Goal: Participate in discussion: Engage in conversation with other users on a specific topic

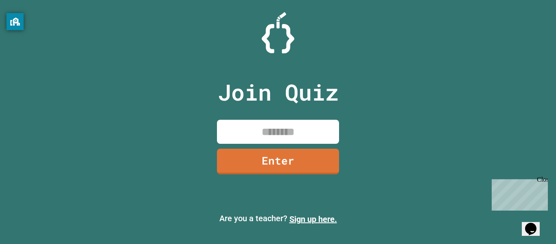
click at [305, 138] on input at bounding box center [278, 132] width 122 height 24
type input "********"
click at [335, 165] on link "Enter" at bounding box center [278, 161] width 123 height 26
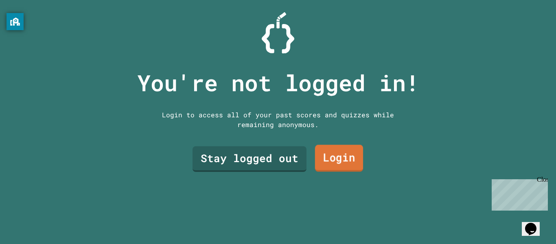
click at [332, 165] on link "Login" at bounding box center [339, 158] width 48 height 27
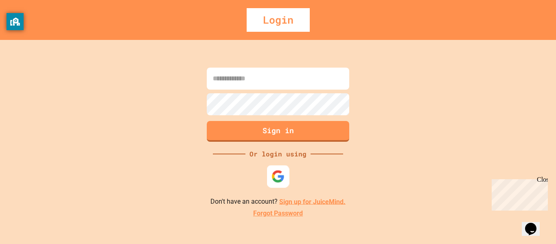
click at [275, 172] on img at bounding box center [278, 175] width 13 height 13
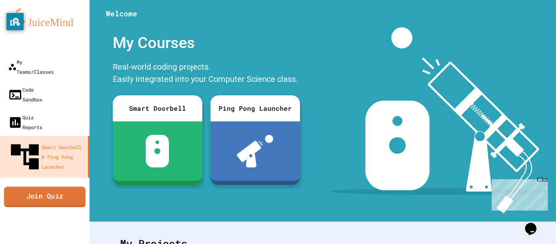
click at [65, 186] on link "Join Quiz" at bounding box center [45, 196] width 82 height 20
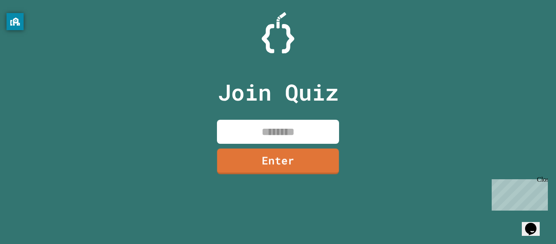
click at [253, 138] on input at bounding box center [278, 132] width 122 height 24
click at [287, 158] on link "Enter" at bounding box center [278, 160] width 122 height 27
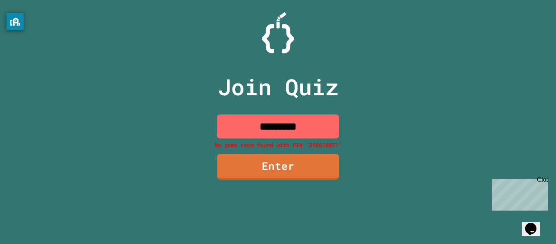
click at [326, 120] on input "*********" at bounding box center [278, 126] width 122 height 24
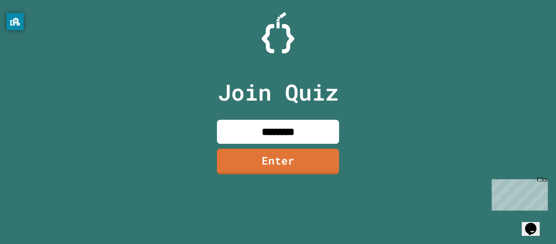
type input "********"
click at [327, 158] on link "Enter" at bounding box center [278, 160] width 121 height 27
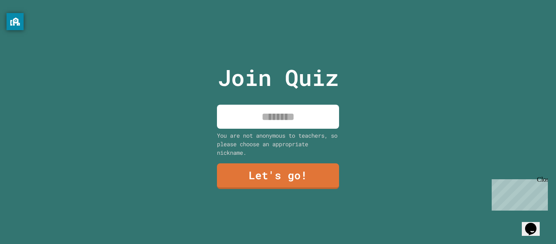
click at [293, 123] on input at bounding box center [278, 117] width 122 height 24
type input "*****"
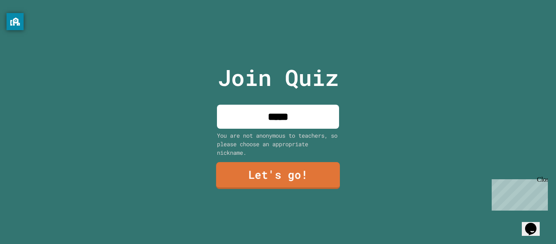
click at [292, 172] on link "Let's go!" at bounding box center [278, 175] width 124 height 27
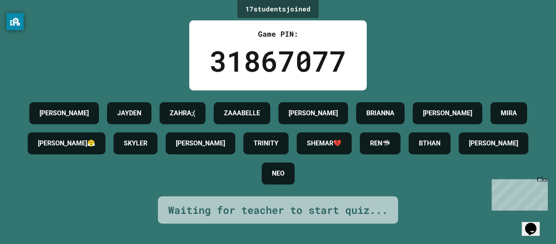
click at [318, 204] on div "Waiting for teacher to start quiz..." at bounding box center [278, 210] width 240 height 28
click at [320, 211] on div "Waiting for teacher to start quiz..." at bounding box center [278, 209] width 220 height 15
click at [537, 226] on icon "Opens Chat This icon Opens the chat window." at bounding box center [530, 228] width 13 height 13
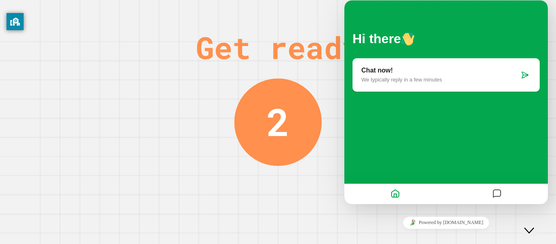
click at [534, 226] on div "Close Chat This icon closes the chat window." at bounding box center [529, 231] width 10 height 10
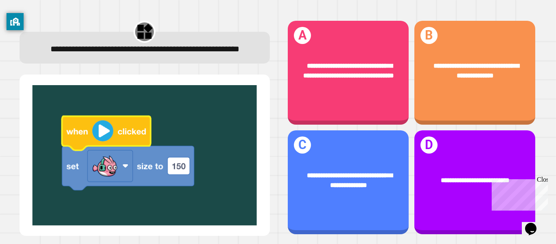
click at [129, 167] on img at bounding box center [145, 155] width 234 height 140
click at [545, 179] on div "Close" at bounding box center [542, 181] width 10 height 10
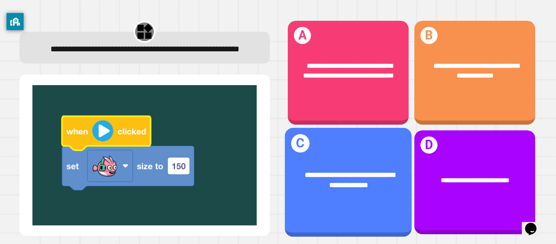
click at [345, 164] on div "**********" at bounding box center [348, 180] width 127 height 48
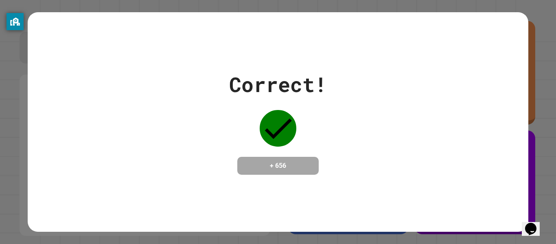
click at [345, 164] on div "Correct! + 656" at bounding box center [278, 121] width 500 height 105
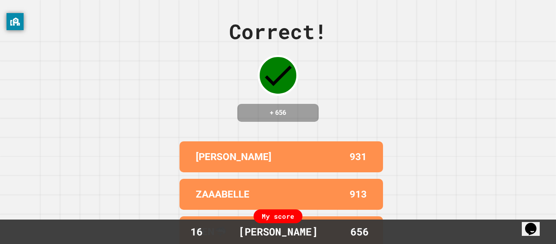
click at [322, 117] on div "Correct! + 656" at bounding box center [278, 68] width 98 height 105
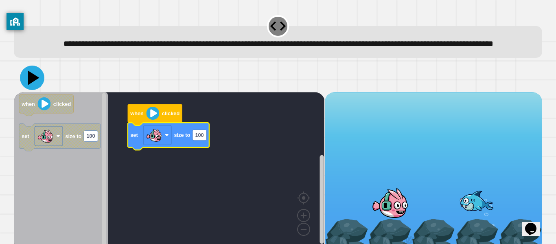
click at [32, 90] on icon at bounding box center [32, 78] width 24 height 24
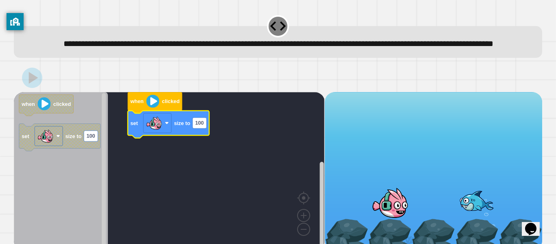
scroll to position [23, 0]
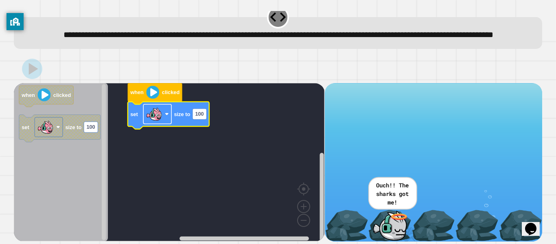
click at [163, 113] on rect "Blockly Workspace" at bounding box center [157, 114] width 28 height 20
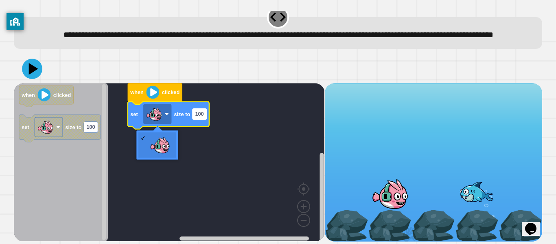
click at [195, 118] on rect "Blockly Workspace" at bounding box center [200, 114] width 14 height 11
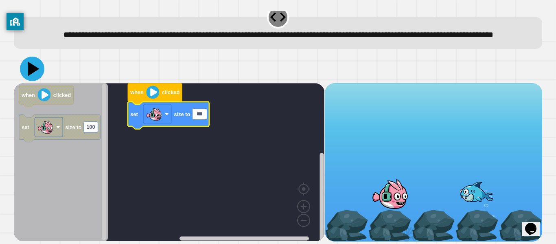
type input "***"
click at [24, 68] on icon at bounding box center [32, 69] width 24 height 24
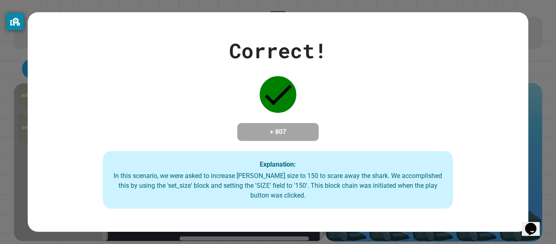
click at [239, 193] on div "In this scenario, we were asked to increase [PERSON_NAME] size to 150 to scare …" at bounding box center [278, 185] width 334 height 29
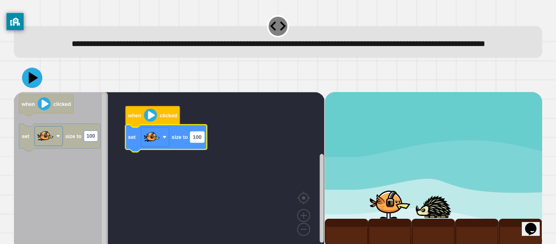
click at [197, 140] on text "100" at bounding box center [197, 137] width 9 height 6
type input "***"
click at [30, 86] on icon at bounding box center [32, 78] width 24 height 24
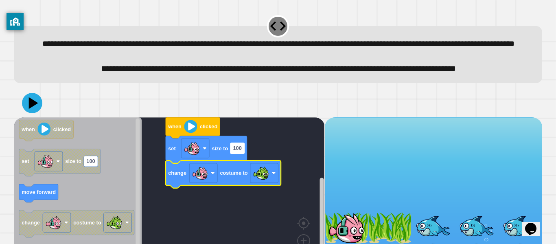
click at [238, 153] on rect "Blockly Workspace" at bounding box center [237, 148] width 14 height 11
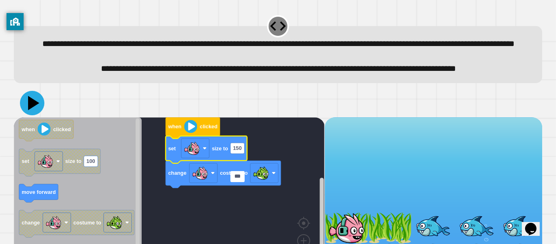
type input "***"
click at [29, 110] on icon at bounding box center [33, 103] width 11 height 14
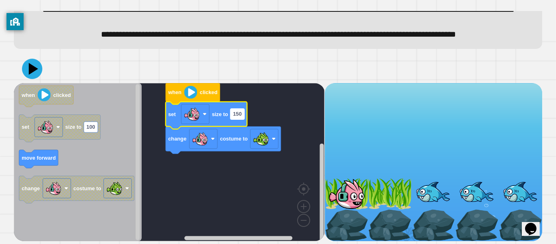
click at [239, 113] on text "150" at bounding box center [237, 114] width 9 height 6
type input "***"
click at [38, 68] on icon at bounding box center [31, 68] width 23 height 23
click at [205, 134] on image "Blockly Workspace" at bounding box center [200, 138] width 16 height 16
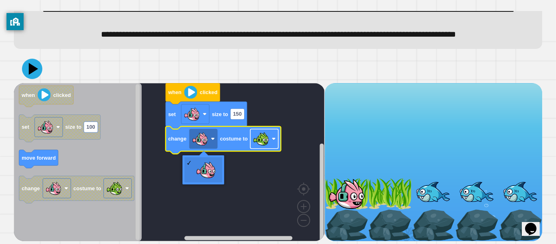
click at [263, 141] on image "Blockly Workspace" at bounding box center [261, 138] width 16 height 16
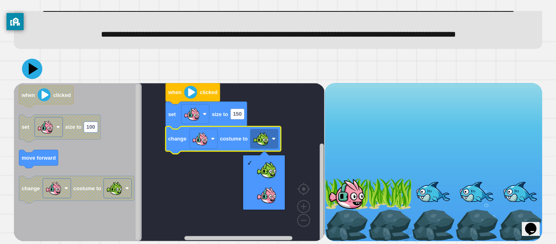
click at [167, 189] on rect "Blockly Workspace" at bounding box center [169, 162] width 311 height 158
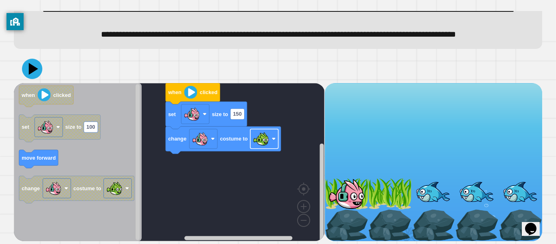
click at [270, 137] on rect "Blockly Workspace" at bounding box center [264, 139] width 28 height 20
click at [241, 115] on rect "Blockly Workspace" at bounding box center [237, 113] width 14 height 11
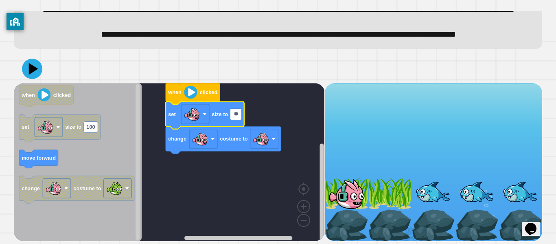
type input "*"
type input "**"
click at [27, 64] on icon at bounding box center [32, 69] width 24 height 24
click at [261, 147] on rect "Blockly Workspace" at bounding box center [264, 139] width 28 height 20
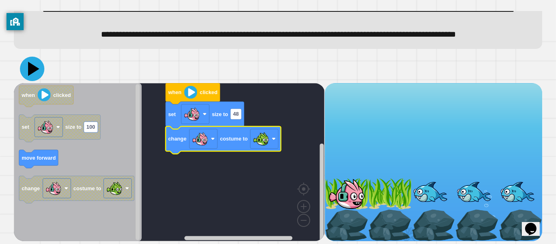
click at [29, 61] on icon at bounding box center [32, 69] width 24 height 24
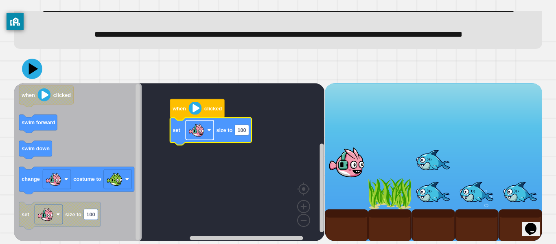
click at [199, 128] on image "Blockly Workspace" at bounding box center [197, 130] width 16 height 16
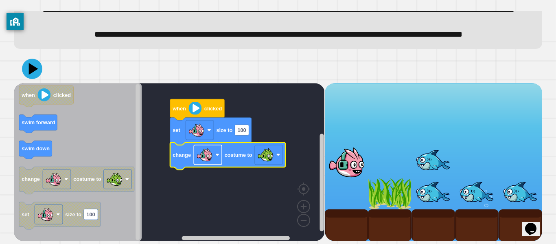
click at [203, 153] on image "Blockly Workspace" at bounding box center [205, 155] width 16 height 16
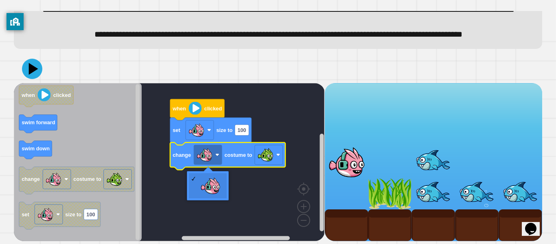
click at [255, 209] on rect "Blockly Workspace" at bounding box center [169, 162] width 311 height 158
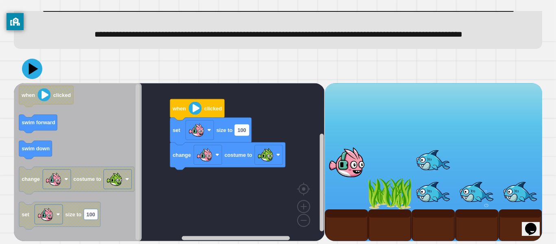
click at [246, 129] on text "100" at bounding box center [242, 130] width 9 height 6
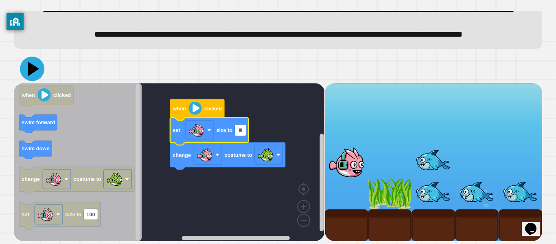
type input "**"
click at [38, 66] on icon at bounding box center [32, 69] width 24 height 24
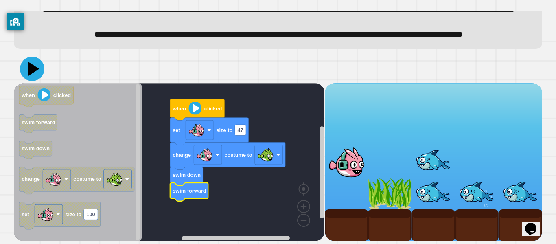
click at [35, 64] on icon at bounding box center [32, 69] width 24 height 24
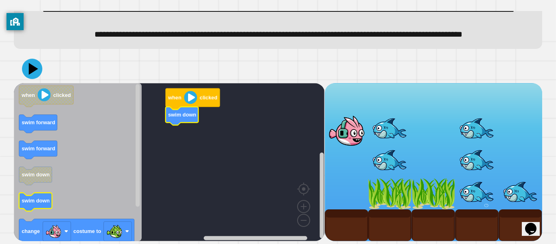
click at [29, 204] on icon "Blockly Workspace" at bounding box center [35, 202] width 33 height 18
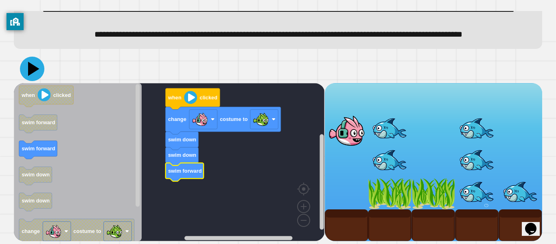
click at [24, 68] on icon at bounding box center [32, 69] width 24 height 24
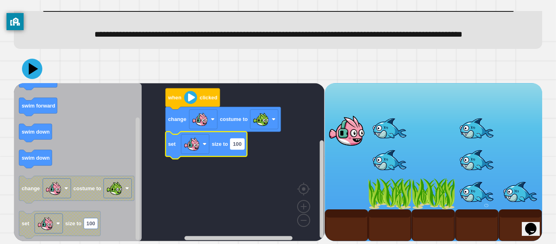
click at [235, 147] on text "100" at bounding box center [237, 144] width 9 height 6
type input "**"
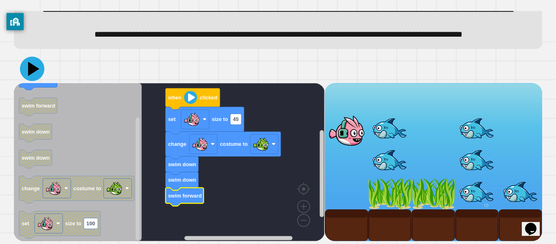
click at [36, 74] on icon at bounding box center [32, 69] width 24 height 24
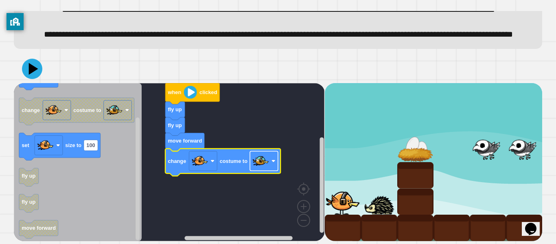
click at [257, 160] on image "Blockly Workspace" at bounding box center [261, 161] width 16 height 16
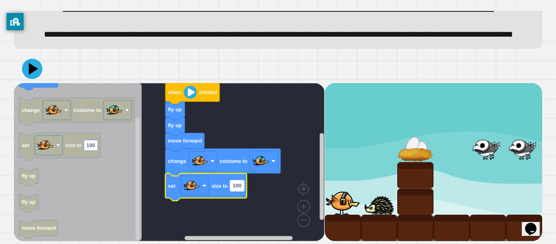
click at [239, 186] on text "100" at bounding box center [237, 185] width 9 height 6
type input "**"
click at [237, 220] on rect "Blockly Workspace" at bounding box center [169, 162] width 311 height 158
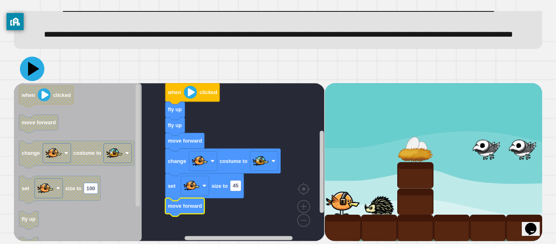
click at [26, 67] on icon at bounding box center [32, 69] width 24 height 24
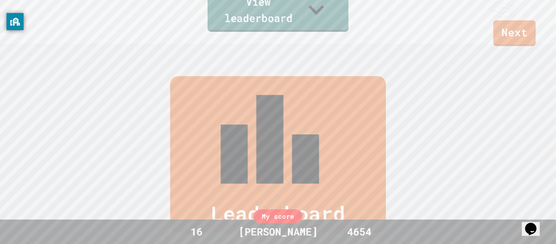
click at [276, 21] on link "View leaderboard" at bounding box center [278, 10] width 140 height 42
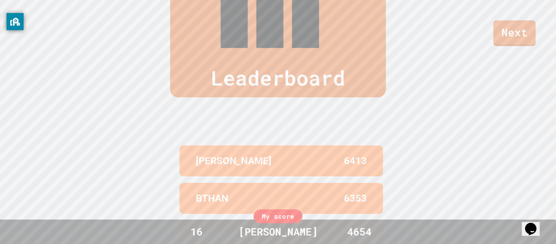
scroll to position [0, 0]
